Goal: Transaction & Acquisition: Purchase product/service

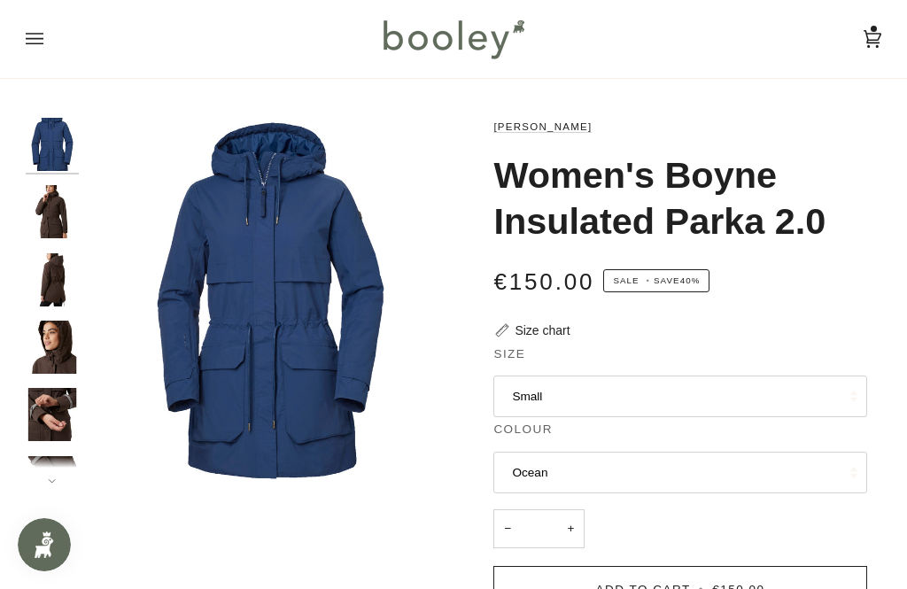
scroll to position [91, 0]
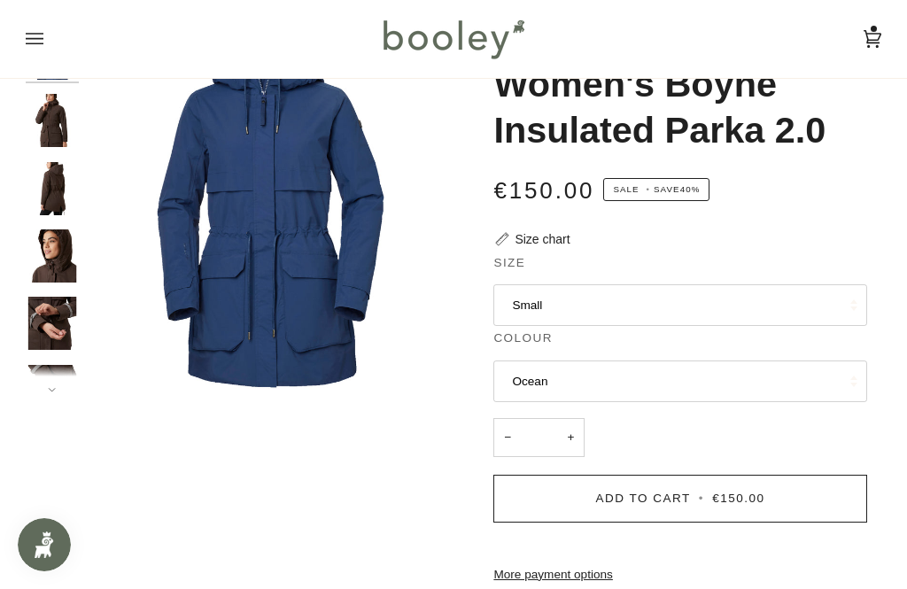
click at [626, 295] on button "Small" at bounding box center [679, 305] width 373 height 43
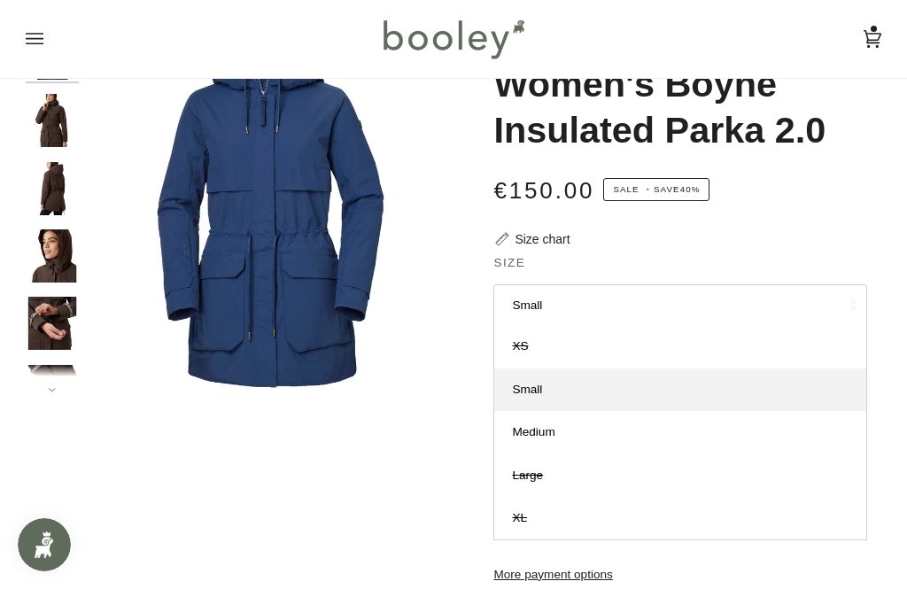
click at [593, 383] on link "Small" at bounding box center [679, 389] width 371 height 43
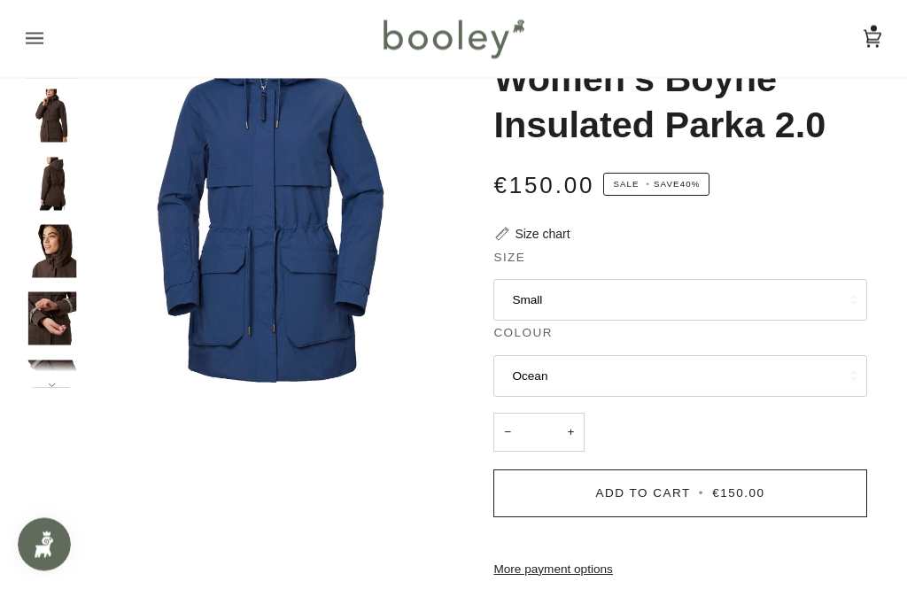
scroll to position [99, 0]
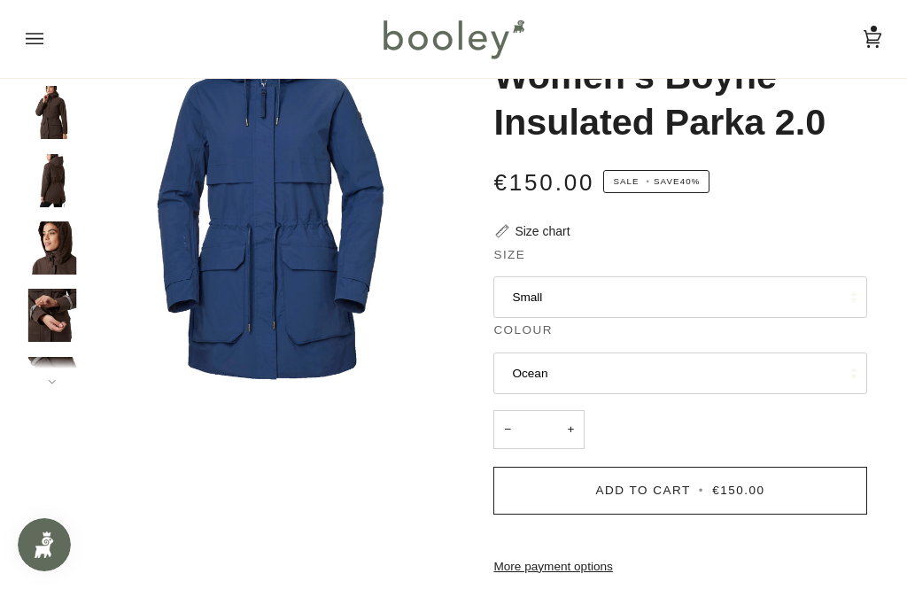
click at [618, 487] on span "Add to Cart" at bounding box center [643, 490] width 95 height 13
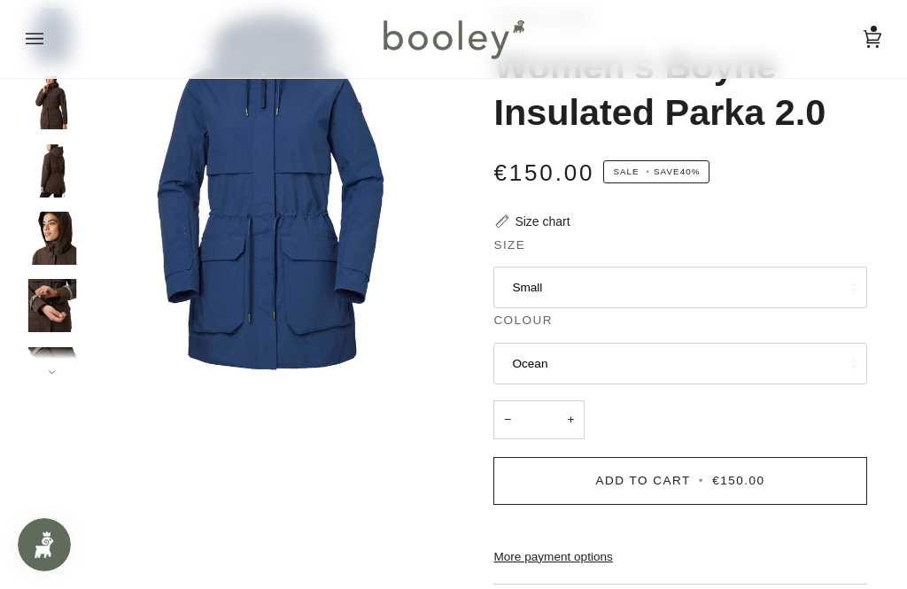
scroll to position [0, 0]
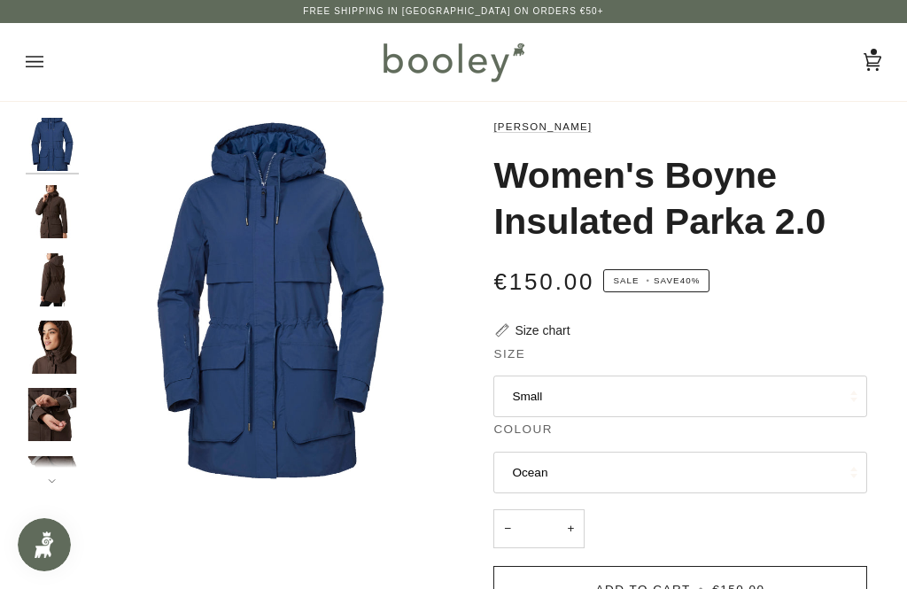
click at [880, 55] on icon at bounding box center [873, 62] width 18 height 27
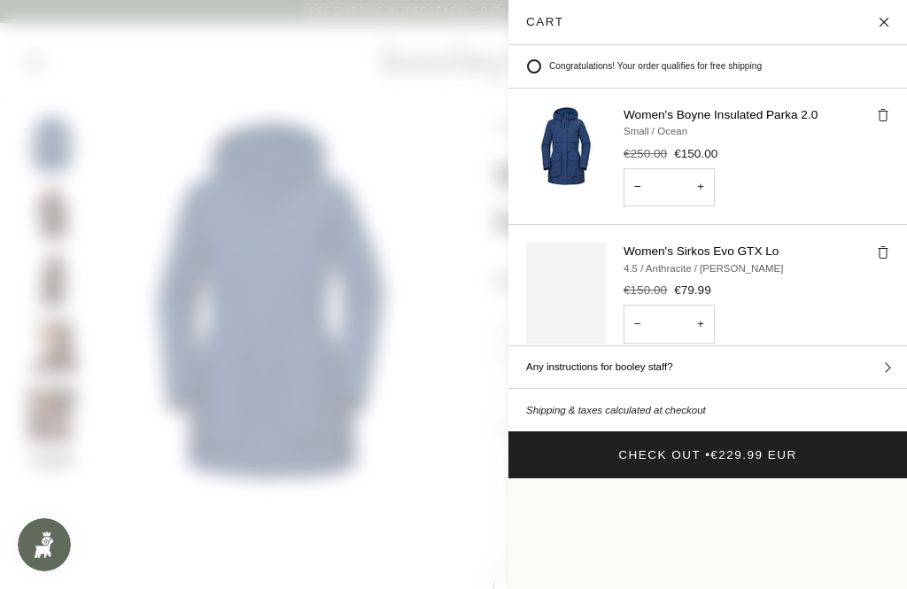
click at [606, 431] on button "Check Out • €229.99 EUR" at bounding box center [707, 454] width 399 height 47
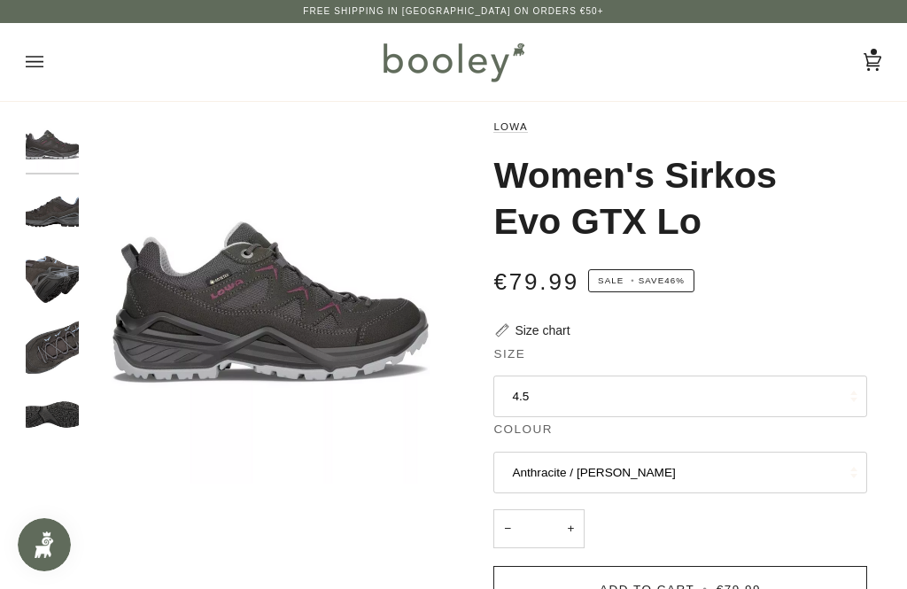
click at [63, 279] on img "Lowa Women's Sirkos Evo GTX Lo - Booley Galway" at bounding box center [52, 279] width 53 height 53
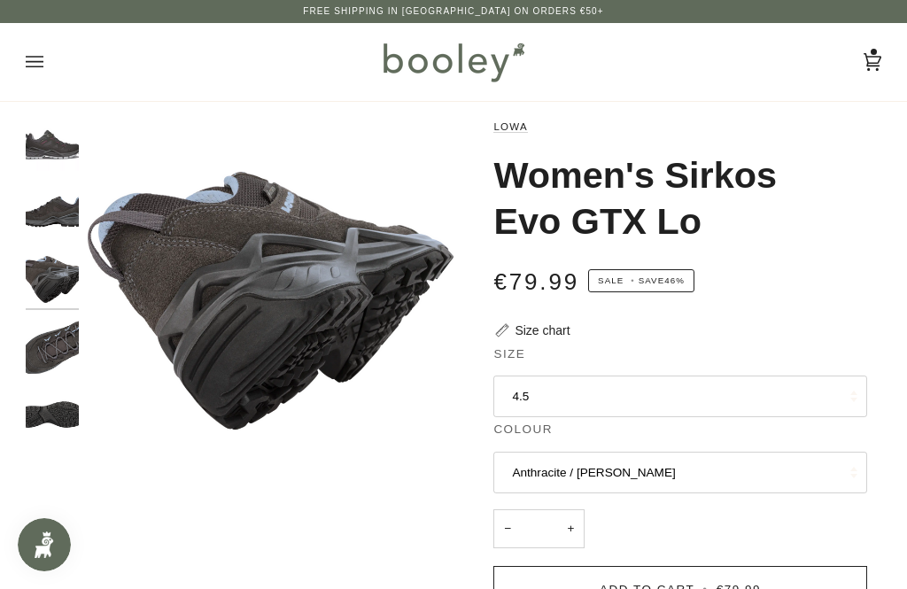
click at [50, 398] on img "Lowa Women's Sirkos Evo GTX Lo - Booley Galway" at bounding box center [52, 414] width 53 height 53
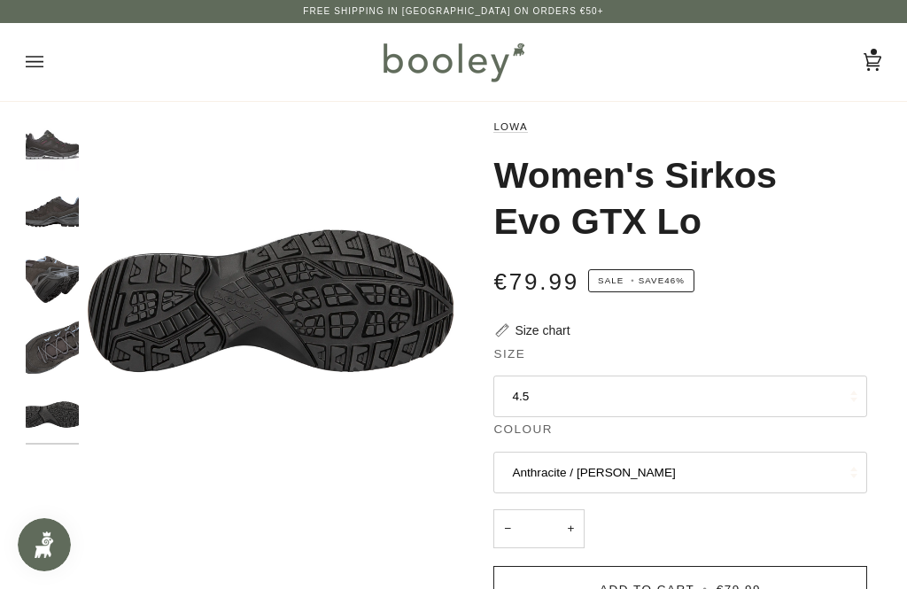
click at [43, 340] on img "Lowa Women's Sirkos Evo GTX Lo - Booley Galway" at bounding box center [52, 347] width 53 height 53
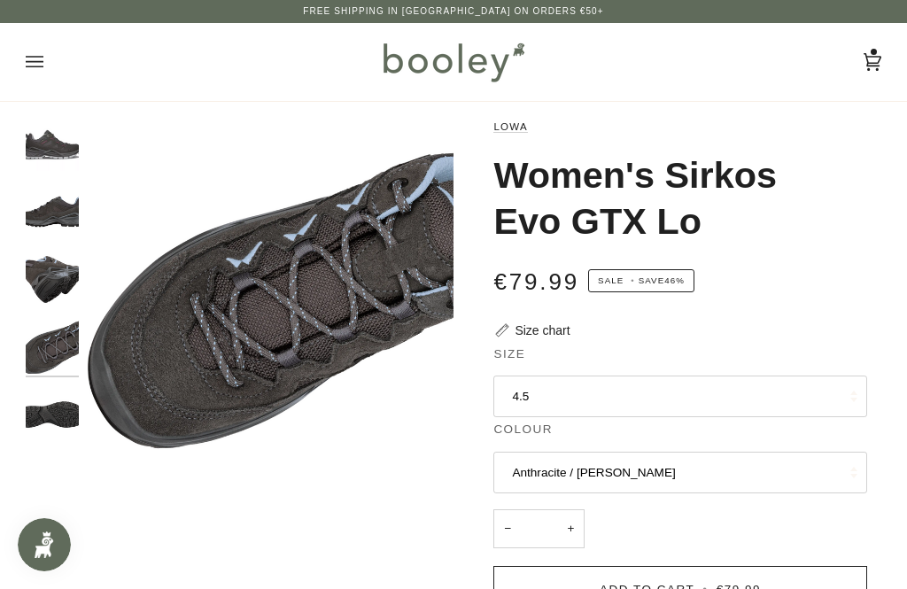
click at [50, 275] on img "Lowa Women's Sirkos Evo GTX Lo - Booley Galway" at bounding box center [52, 279] width 53 height 53
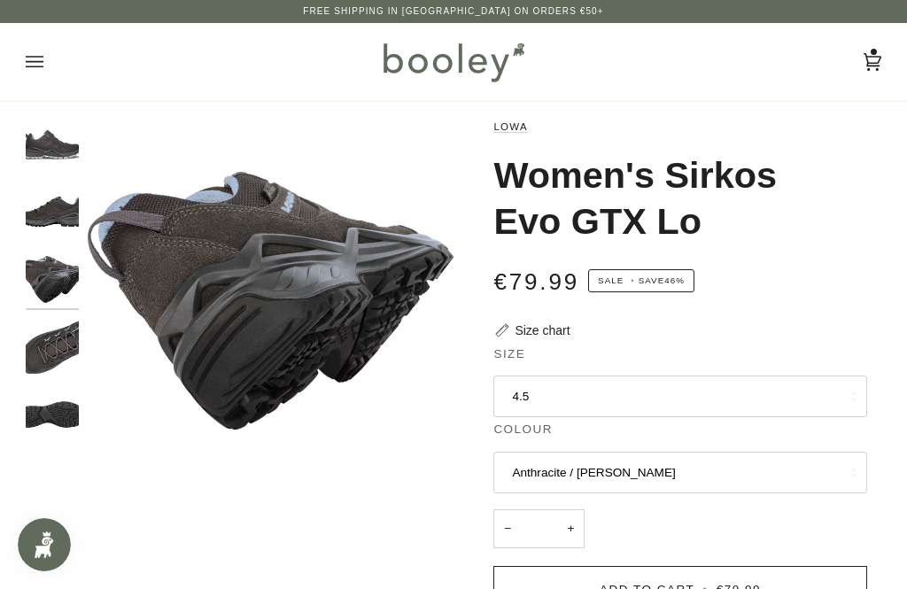
click at [60, 217] on img "Lowa Women's Sirkos Evo GTX Lo - Booley Galway" at bounding box center [52, 211] width 53 height 53
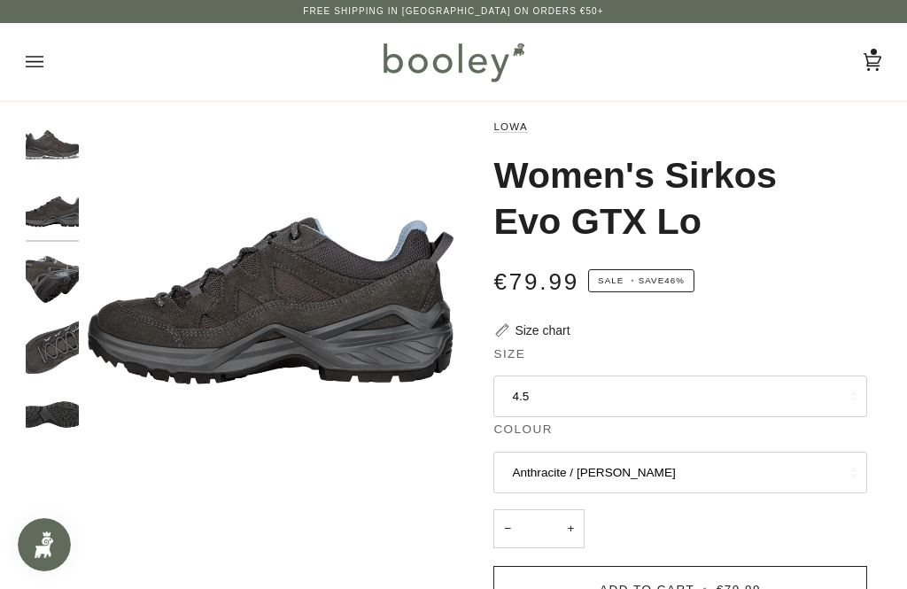
click at [40, 140] on img "Lowa Women's Sirkos Evo GTX Lo Anthracite / Berry - Booley Galway" at bounding box center [52, 144] width 53 height 53
